Goal: Answer question/provide support

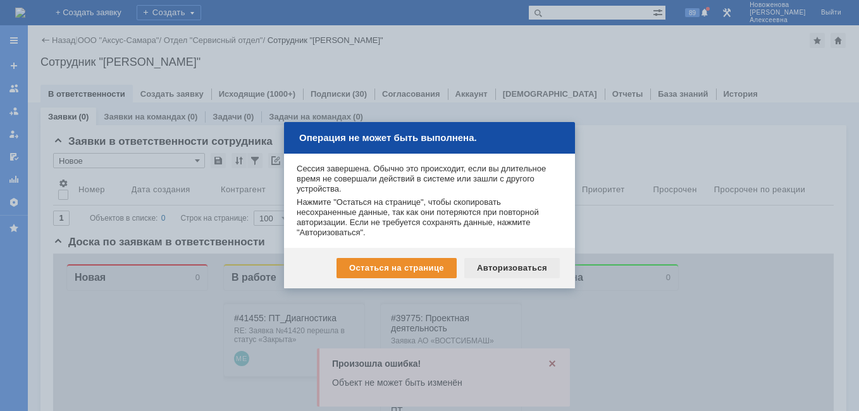
drag, startPoint x: 530, startPoint y: 263, endPoint x: 477, endPoint y: 9, distance: 259.2
click at [530, 263] on div "Авторизоваться" at bounding box center [512, 268] width 96 height 20
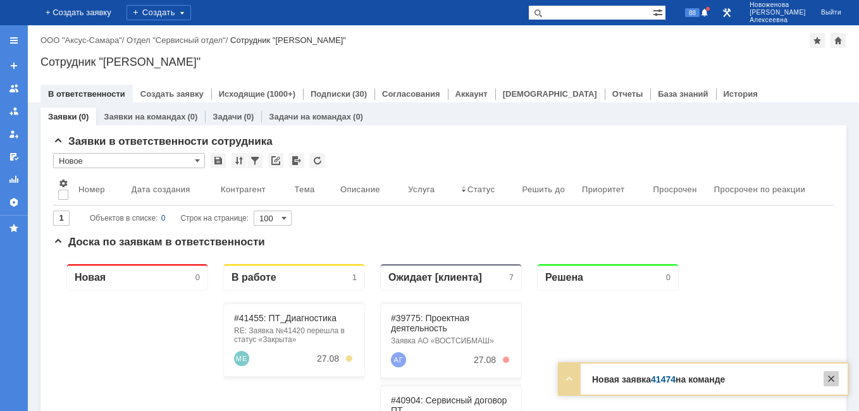
drag, startPoint x: 828, startPoint y: 380, endPoint x: 735, endPoint y: 46, distance: 346.8
click at [828, 380] on div at bounding box center [831, 378] width 15 height 15
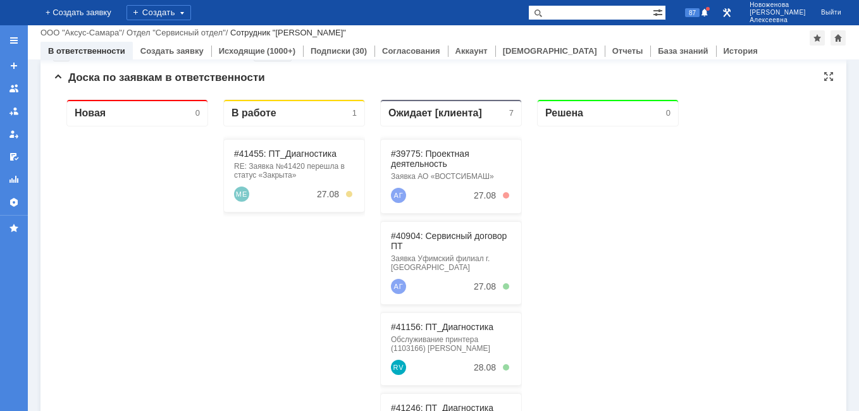
scroll to position [127, 0]
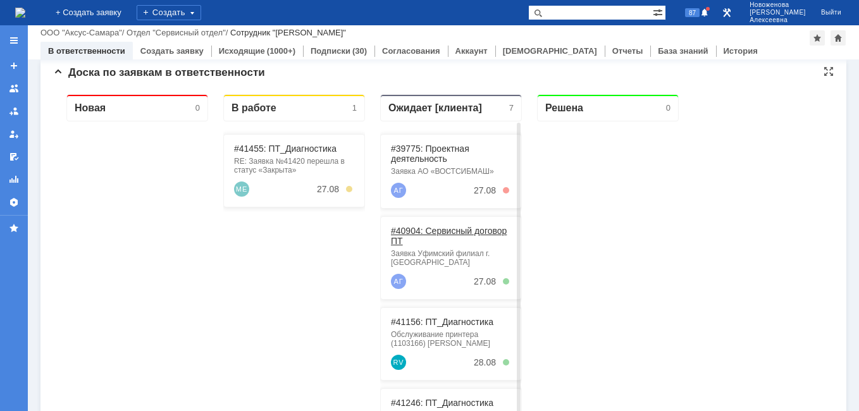
click at [441, 233] on link "#40904: Сервисный договор ПТ" at bounding box center [449, 236] width 116 height 20
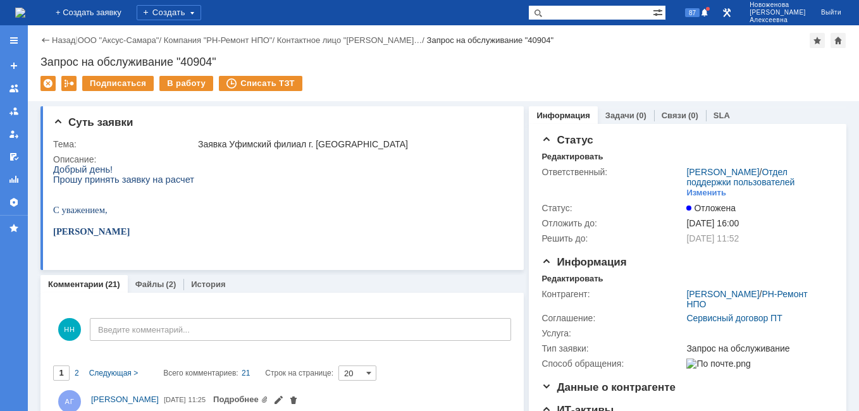
click at [590, 10] on input "text" at bounding box center [590, 12] width 125 height 15
paste input "41349"
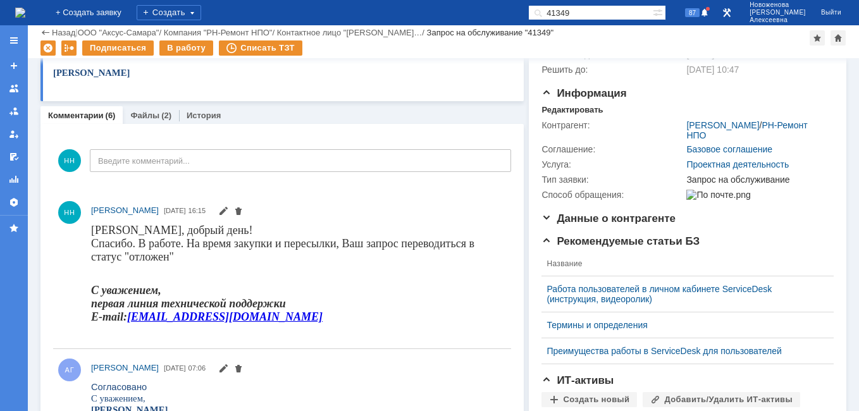
scroll to position [127, 0]
click at [25, 11] on img at bounding box center [20, 13] width 10 height 10
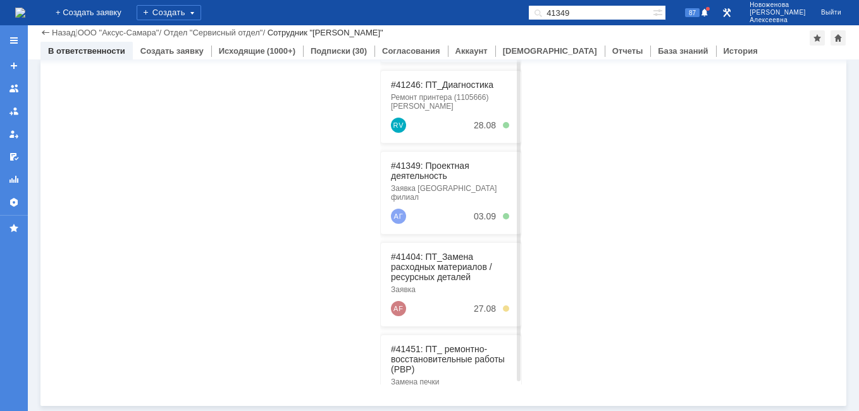
scroll to position [159, 0]
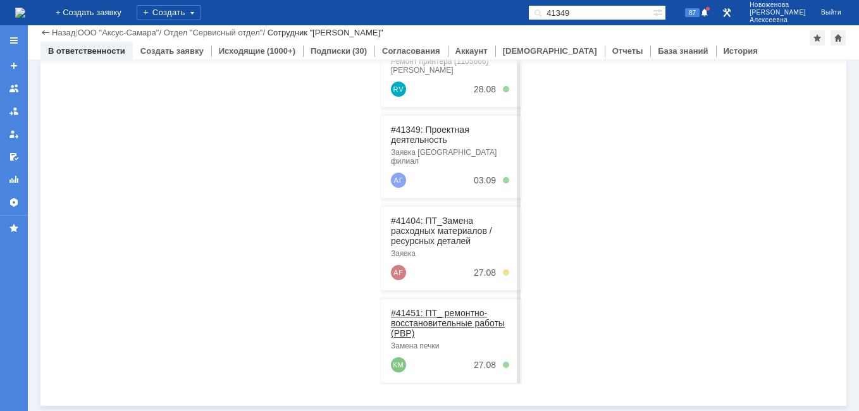
click at [441, 311] on link "#41451: ПТ_ ремонтно-восстановительные работы (РВР)" at bounding box center [448, 323] width 114 height 30
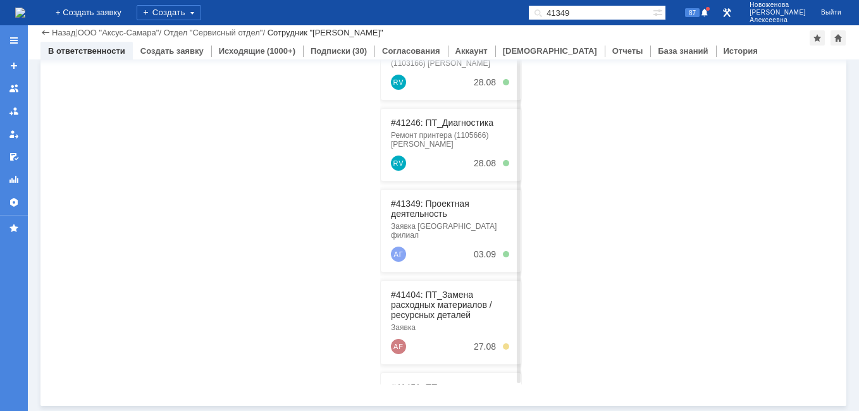
scroll to position [159, 0]
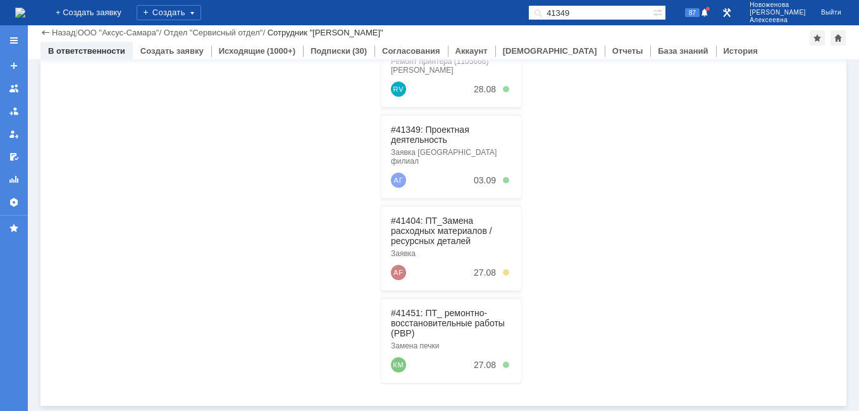
drag, startPoint x: 604, startPoint y: 13, endPoint x: 504, endPoint y: 20, distance: 100.8
click at [504, 20] on div "На домашнюю + Создать заявку Создать 41349 87 Новоженова Наталья Алексеевна Вый…" at bounding box center [429, 12] width 859 height 25
paste input "0461"
type input "40461"
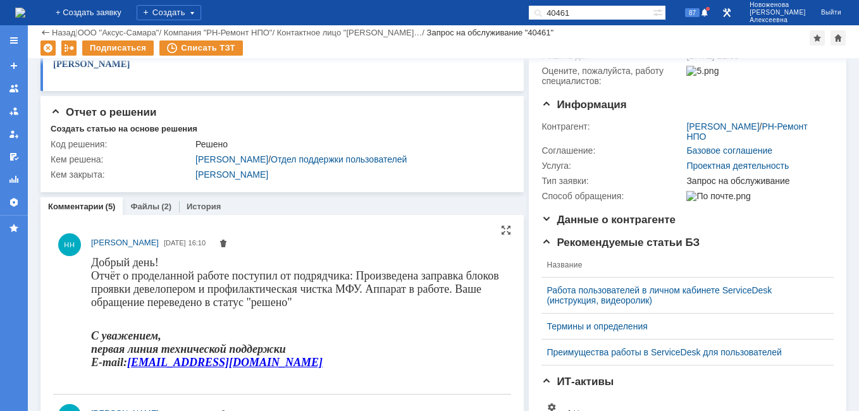
scroll to position [127, 0]
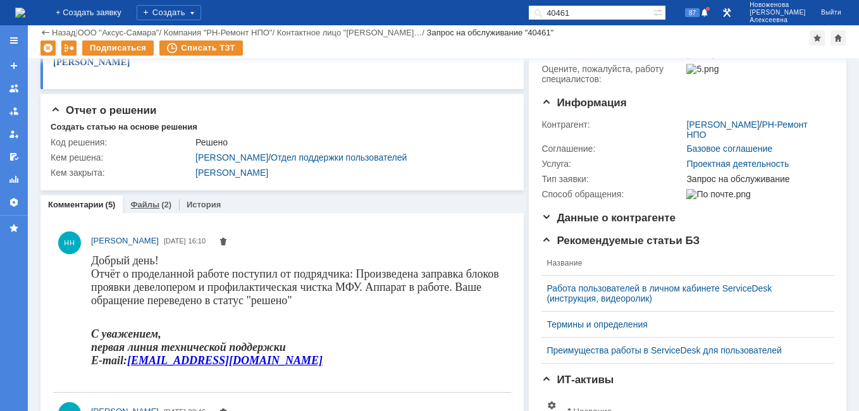
click at [136, 206] on link "Файлы" at bounding box center [144, 204] width 29 height 9
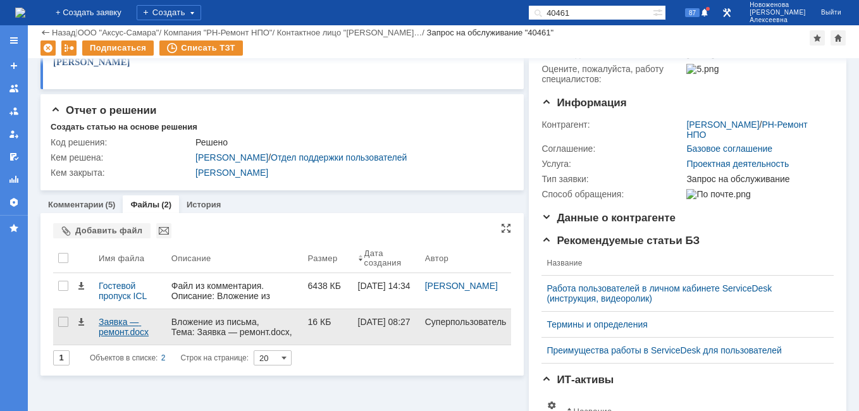
click at [106, 329] on div "Заявка — ремонт.docx" at bounding box center [130, 327] width 63 height 20
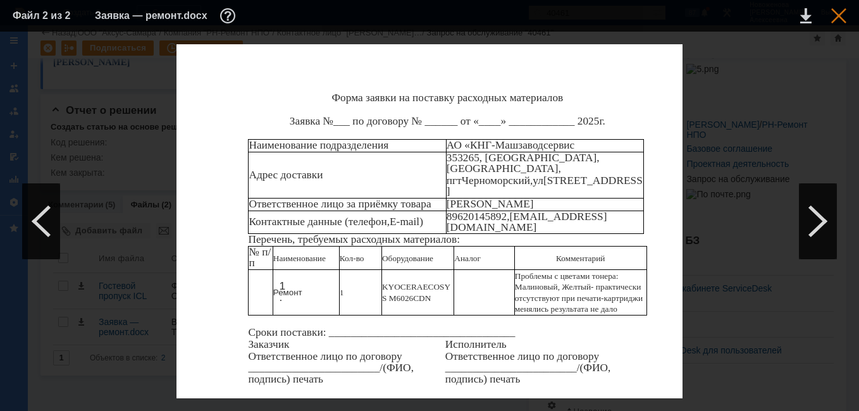
click at [838, 16] on div at bounding box center [838, 15] width 15 height 15
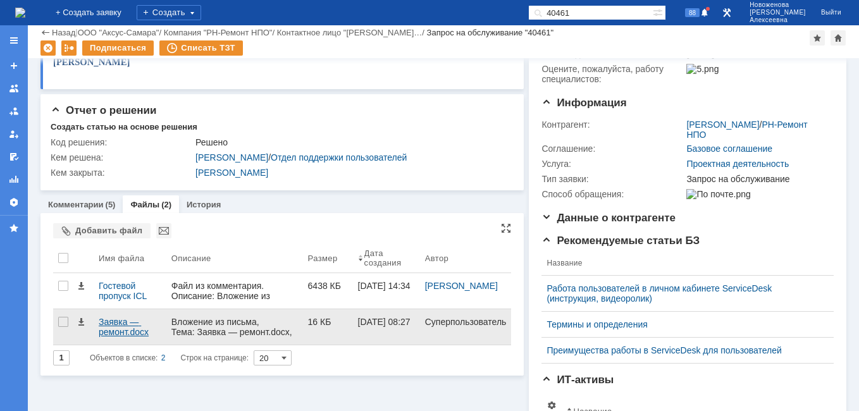
click at [118, 330] on div "Заявка — ремонт.docx" at bounding box center [130, 327] width 63 height 20
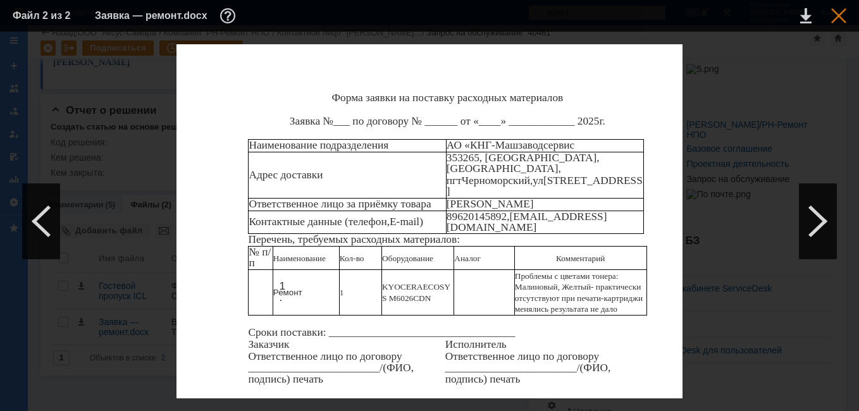
click at [840, 11] on div at bounding box center [838, 15] width 15 height 15
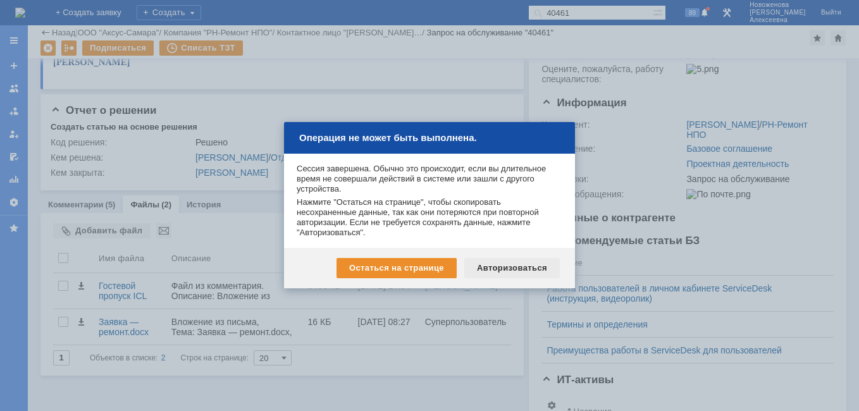
click at [506, 264] on div "Авторизоваться" at bounding box center [512, 268] width 96 height 20
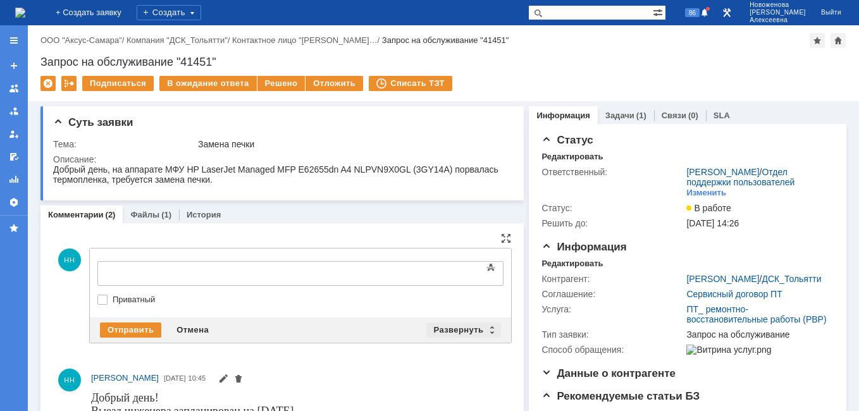
click at [485, 332] on div "Развернуть" at bounding box center [463, 330] width 75 height 15
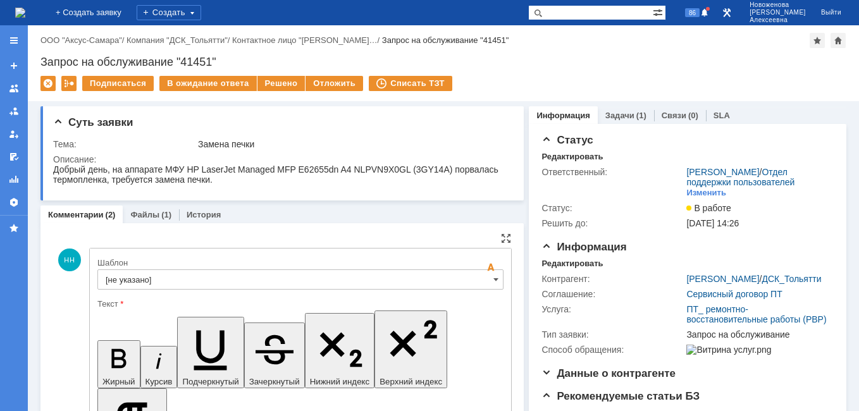
scroll to position [63, 0]
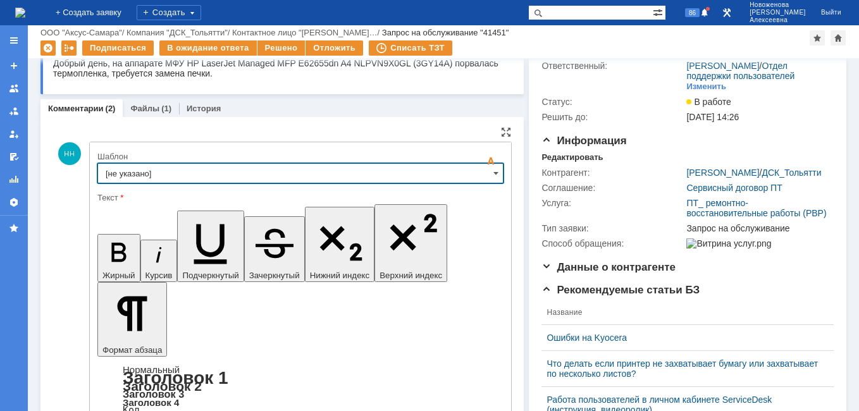
click at [485, 178] on input "[не указано]" at bounding box center [300, 173] width 406 height 20
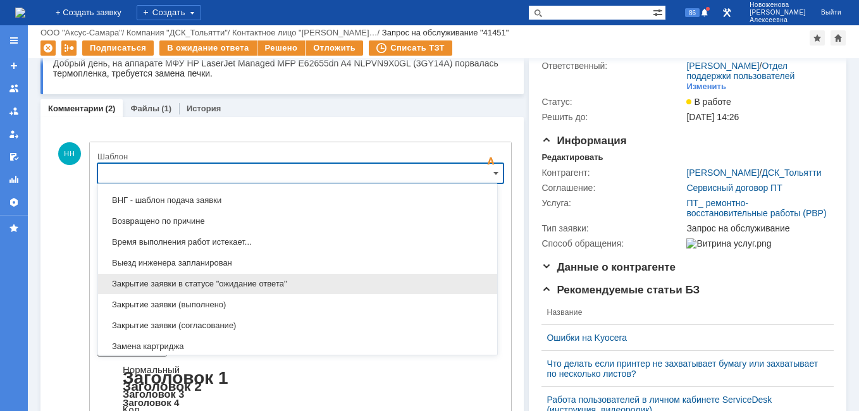
scroll to position [625, 0]
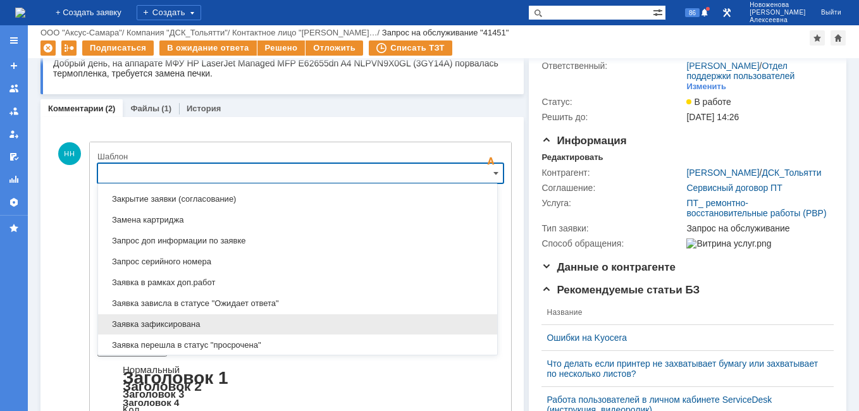
click at [183, 325] on span "Заявка зафиксирована" at bounding box center [298, 325] width 384 height 10
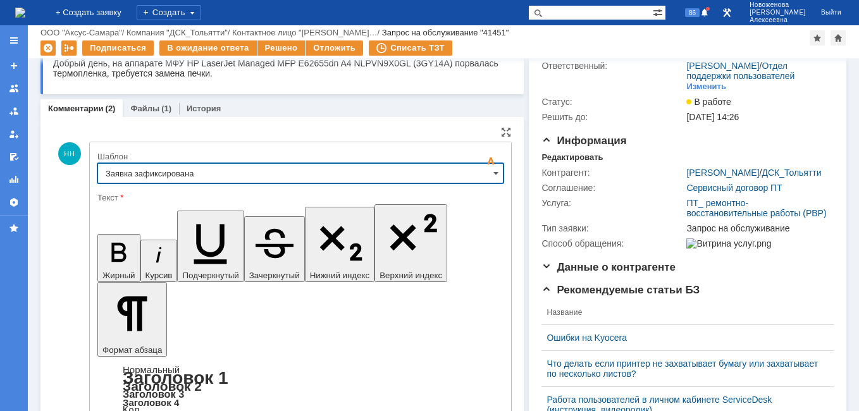
type input "Заявка зафиксирована"
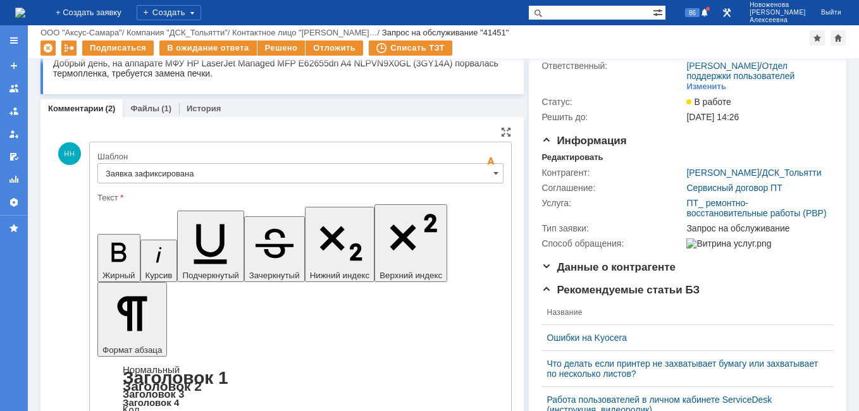
drag, startPoint x: 378, startPoint y: 3116, endPoint x: 120, endPoint y: 3116, distance: 258.8
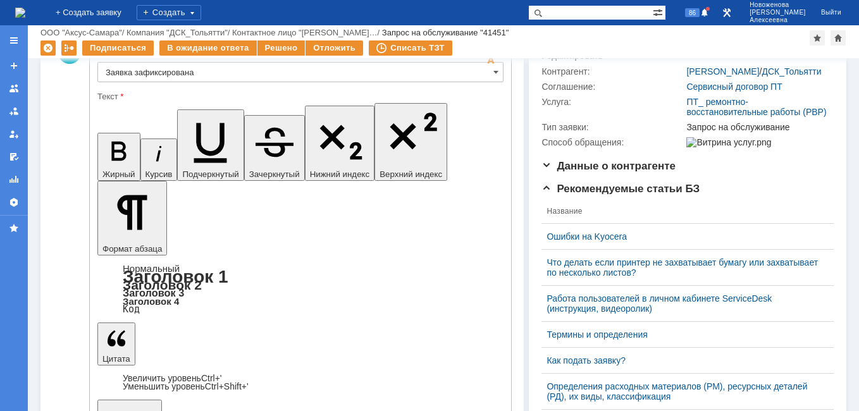
scroll to position [190, 0]
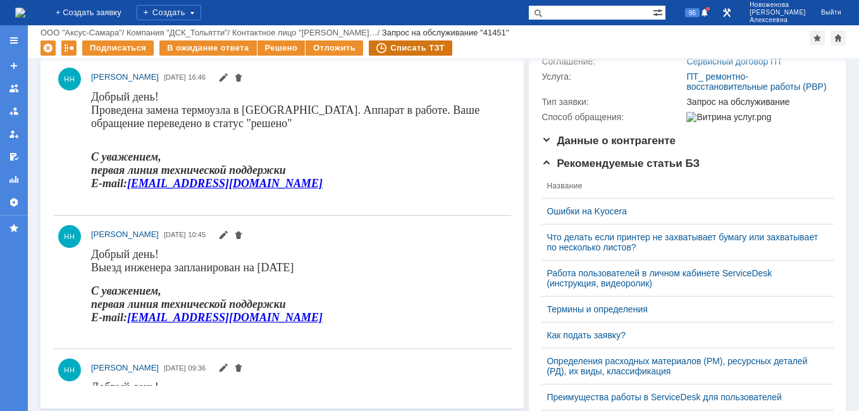
scroll to position [0, 0]
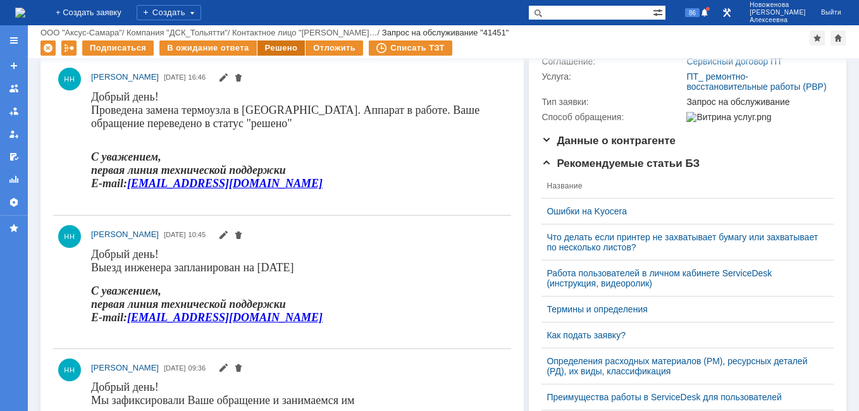
click at [275, 46] on div "Решено" at bounding box center [282, 47] width 48 height 15
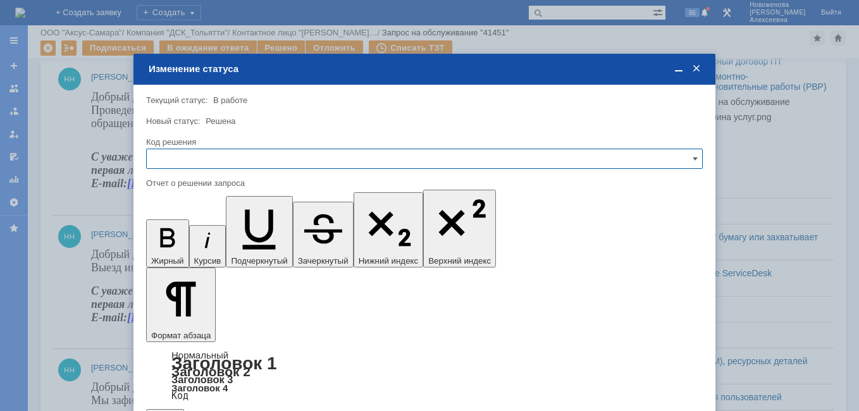
click at [681, 151] on input "text" at bounding box center [424, 159] width 557 height 20
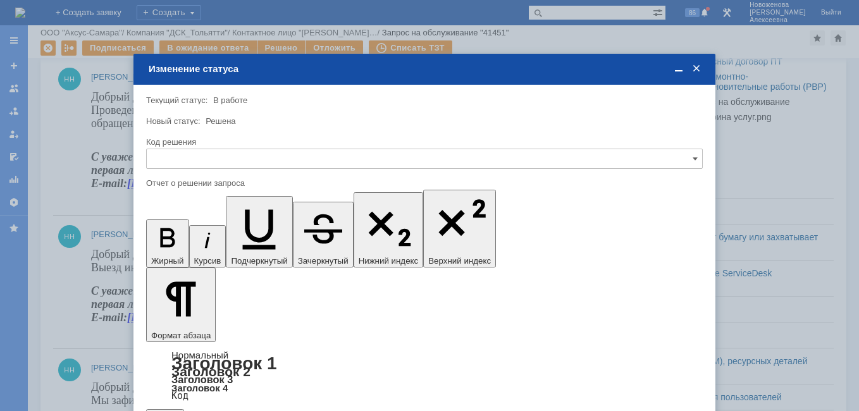
click at [189, 242] on span "Решено" at bounding box center [424, 245] width 540 height 10
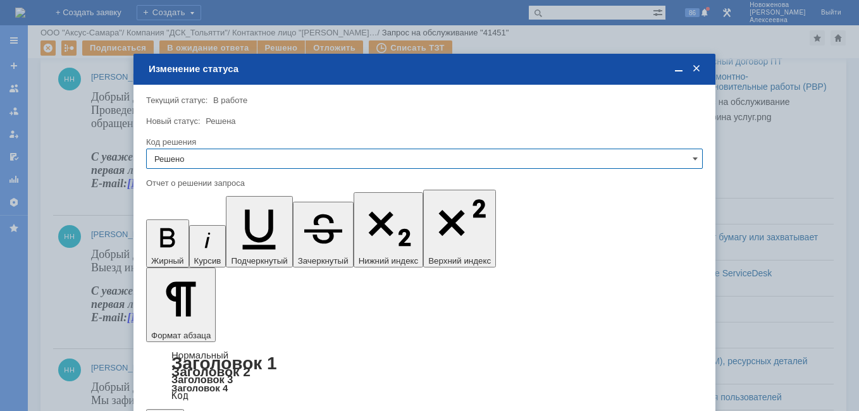
type input "Решено"
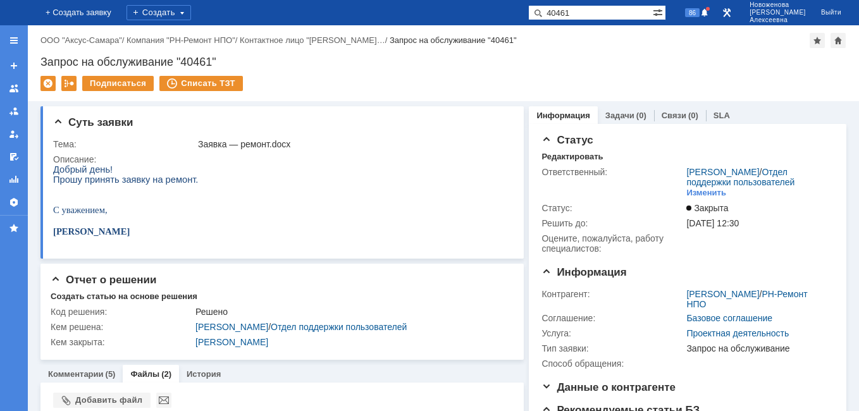
type input "40461"
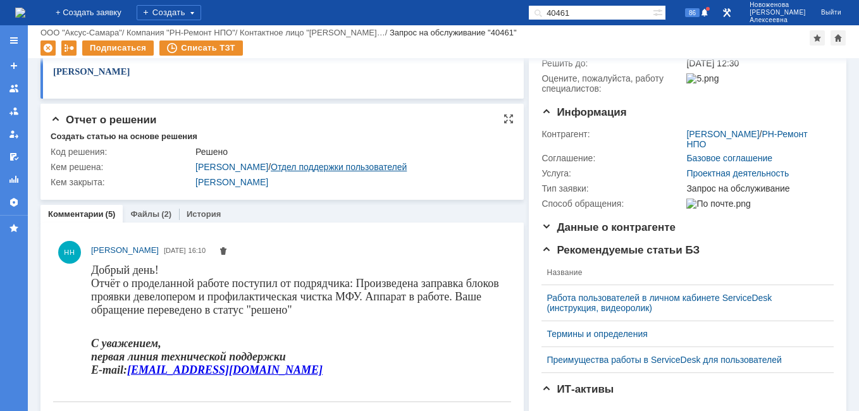
scroll to position [127, 0]
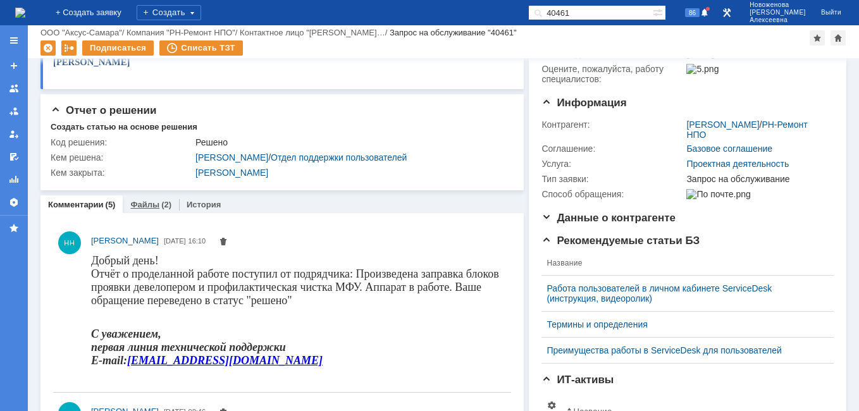
click at [130, 203] on link "Файлы" at bounding box center [144, 204] width 29 height 9
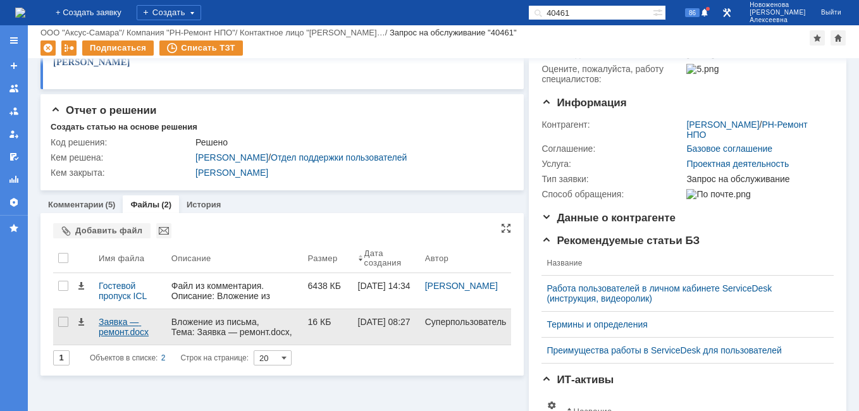
click at [116, 323] on div "Заявка — ремонт.docx" at bounding box center [130, 327] width 63 height 20
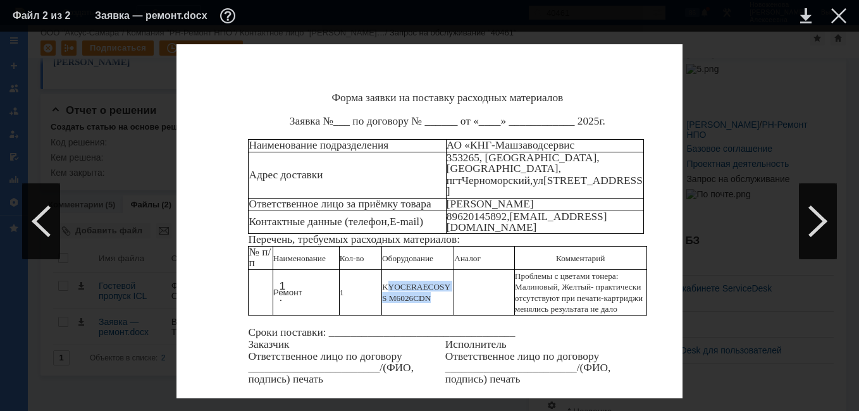
drag, startPoint x: 432, startPoint y: 280, endPoint x: 385, endPoint y: 263, distance: 49.6
click at [385, 281] on p "KYOCERA ECOSYS M6026CDN" at bounding box center [417, 292] width 71 height 22
click at [840, 13] on div at bounding box center [838, 15] width 15 height 15
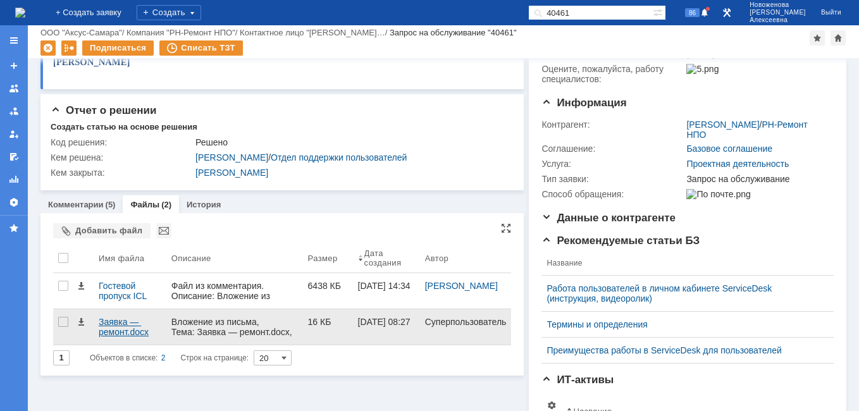
click at [123, 321] on div "Заявка — ремонт.docx" at bounding box center [130, 327] width 63 height 20
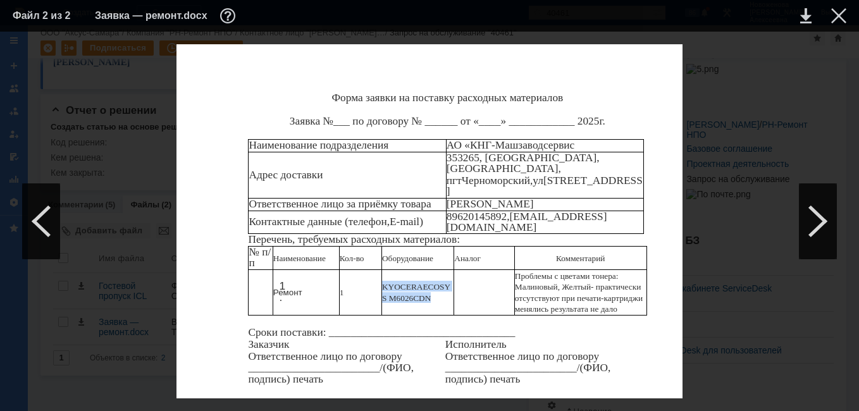
drag, startPoint x: 432, startPoint y: 282, endPoint x: 383, endPoint y: 263, distance: 51.7
click at [383, 281] on p "KYOCERA ECOSYS M6026CDN" at bounding box center [417, 292] width 71 height 22
drag, startPoint x: 383, startPoint y: 263, endPoint x: 402, endPoint y: 273, distance: 21.3
copy p "KYOCERA ECOSYS M6026CDN"
click at [838, 13] on div at bounding box center [838, 15] width 15 height 15
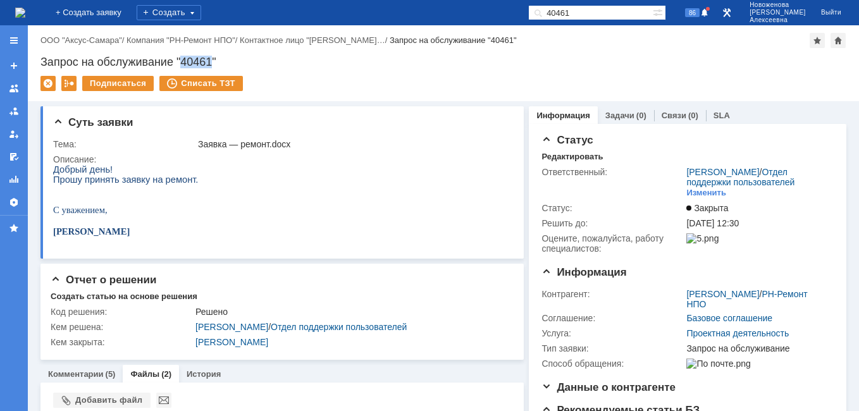
drag, startPoint x: 213, startPoint y: 62, endPoint x: 185, endPoint y: 58, distance: 28.1
click at [185, 58] on div "Запрос на обслуживание "40461"" at bounding box center [443, 62] width 806 height 13
copy div "40461"
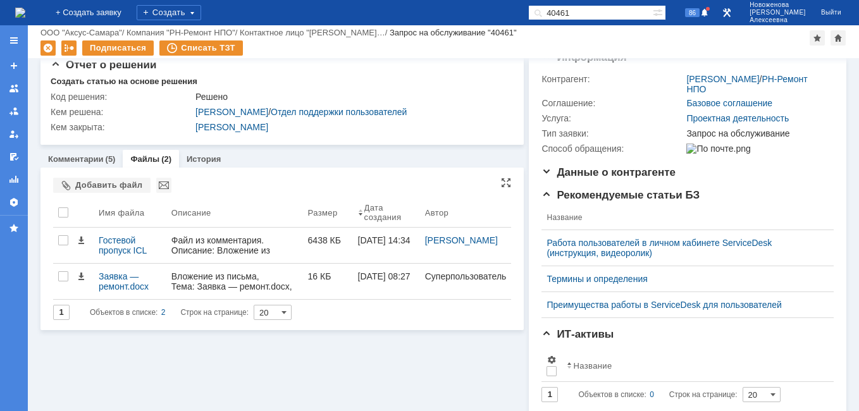
scroll to position [190, 0]
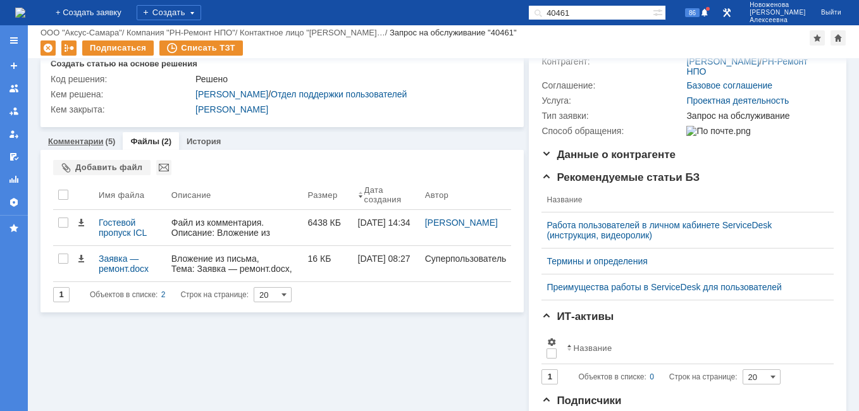
click at [84, 141] on link "Комментарии" at bounding box center [76, 141] width 56 height 9
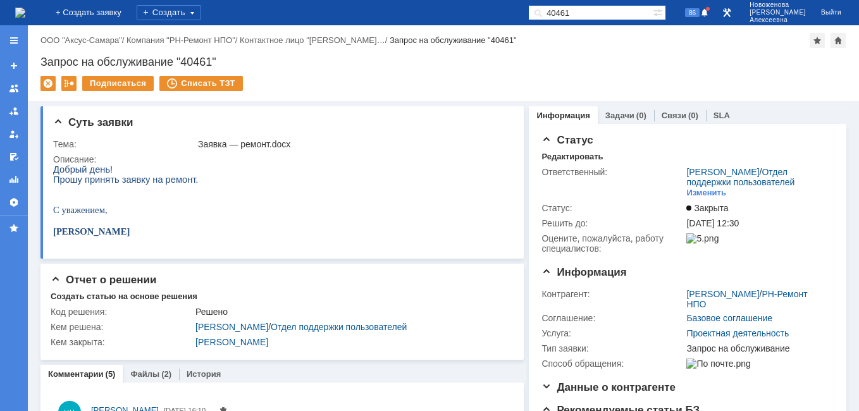
click at [249, 65] on div "Запрос на обслуживание "40461"" at bounding box center [443, 62] width 806 height 13
drag, startPoint x: 228, startPoint y: 60, endPoint x: 35, endPoint y: 61, distance: 193.6
click at [35, 61] on div "Назад | ООО "Аксус-Самара" / Компания "РН-Ремонт НПО" / Контактное лицо "Абрамо…" at bounding box center [443, 63] width 831 height 76
copy div "Запрос на обслуживание "40461""
